Goal: Obtain resource: Download file/media

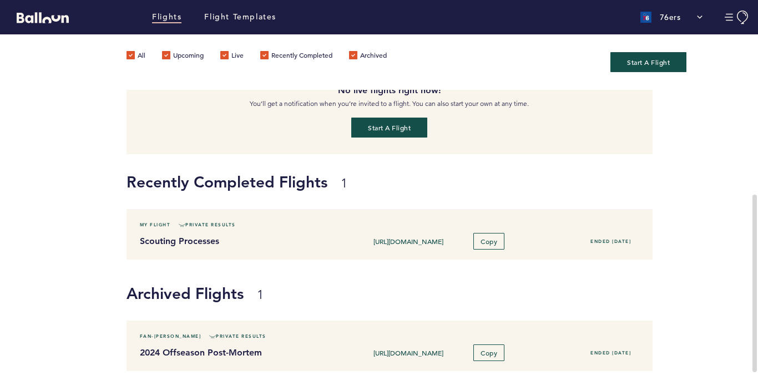
scroll to position [194, 0]
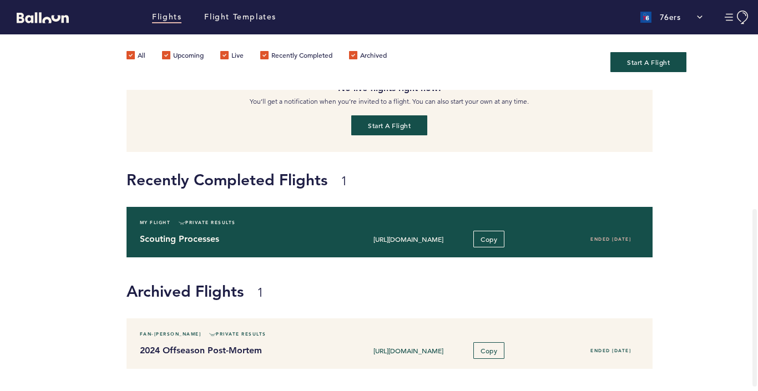
click at [286, 237] on h4 "Scouting Processes" at bounding box center [239, 238] width 199 height 13
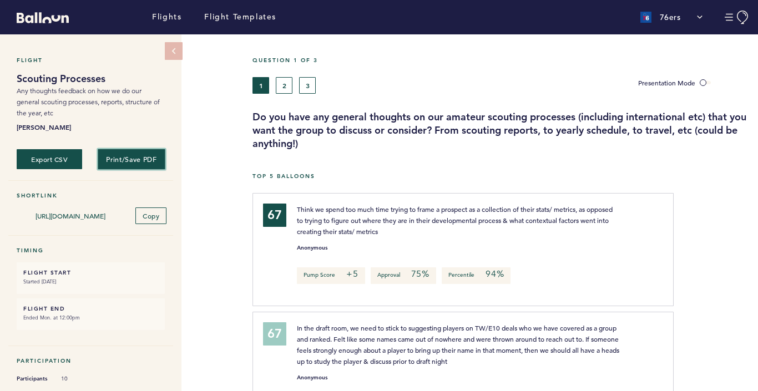
click at [119, 157] on button "Print/Save PDF" at bounding box center [132, 159] width 68 height 21
